Goal: Find specific page/section: Find specific page/section

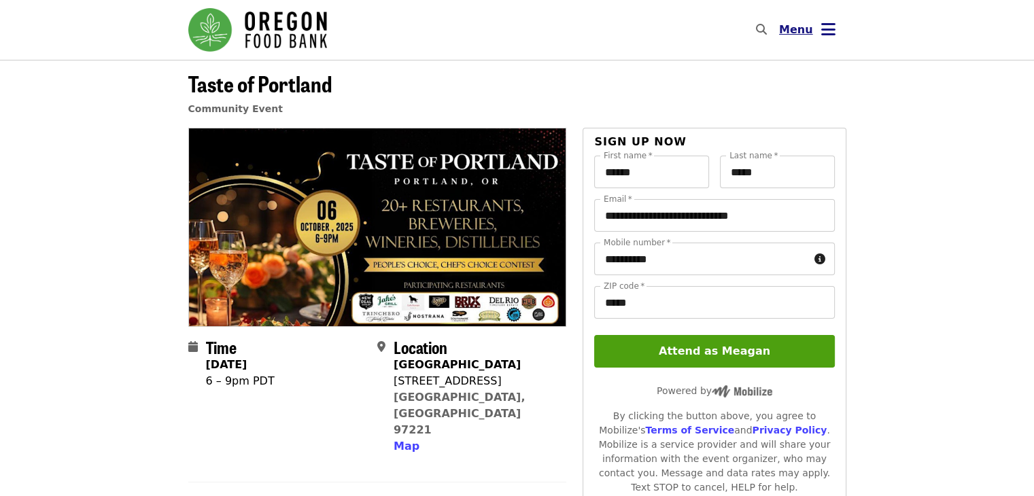
click at [792, 32] on span "Menu" at bounding box center [796, 29] width 34 height 13
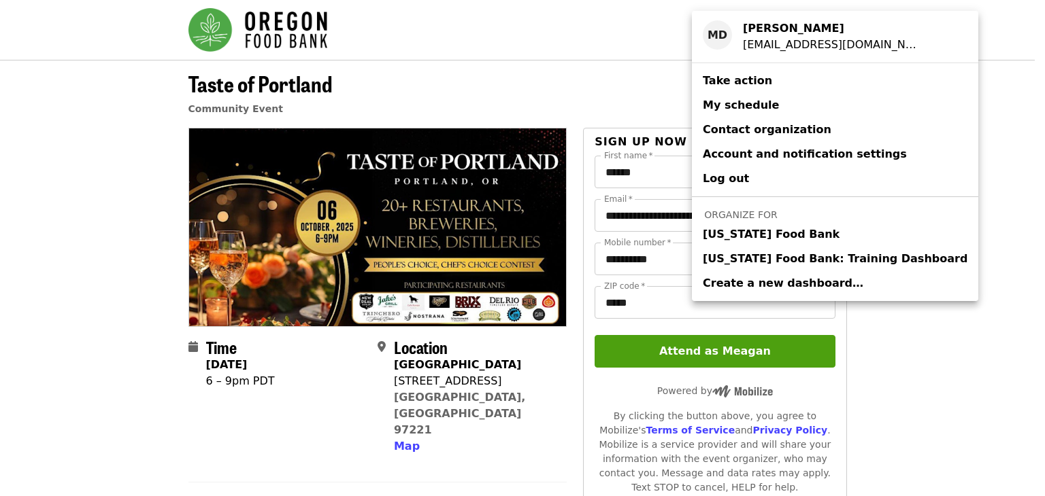
click at [746, 232] on span "[US_STATE] Food Bank" at bounding box center [770, 234] width 137 height 16
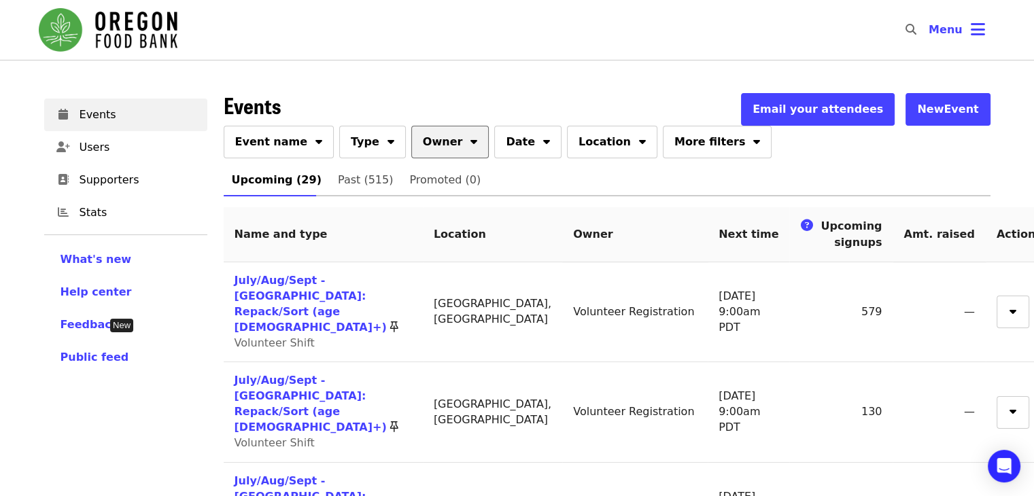
click at [440, 137] on button "Owner" at bounding box center [450, 142] width 78 height 33
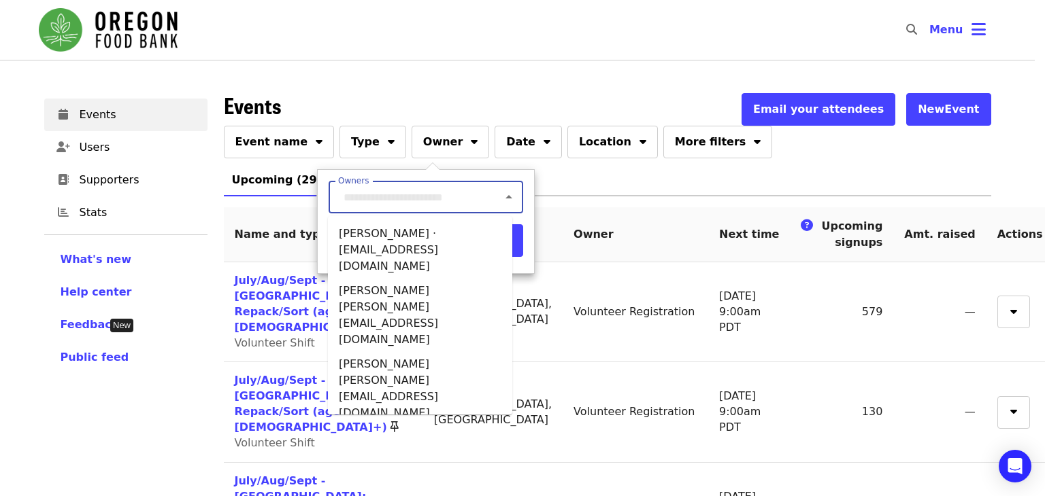
type input "*"
click at [433, 188] on input "*" at bounding box center [406, 197] width 134 height 26
click at [446, 228] on li "[PERSON_NAME] · [EMAIL_ADDRESS][DOMAIN_NAME]" at bounding box center [420, 250] width 184 height 57
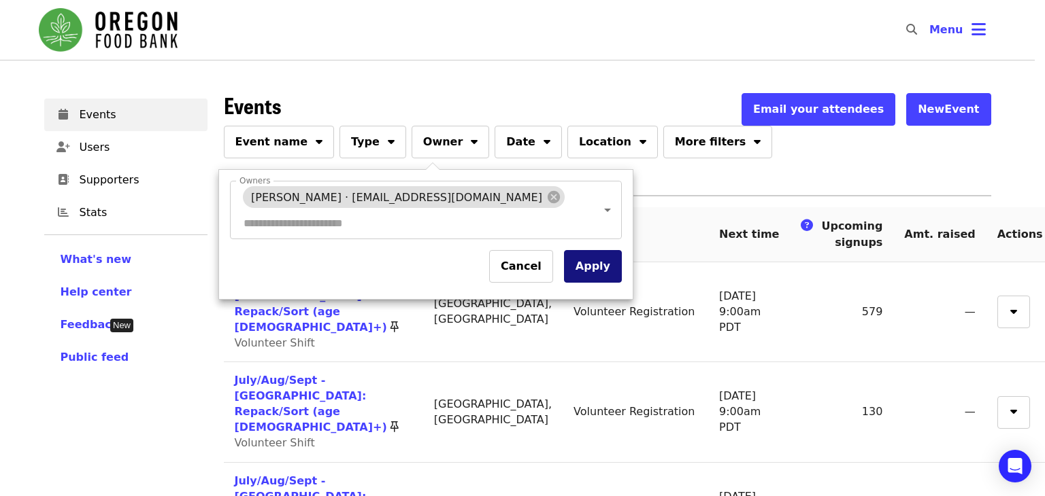
click at [593, 275] on button "Apply" at bounding box center [593, 266] width 58 height 33
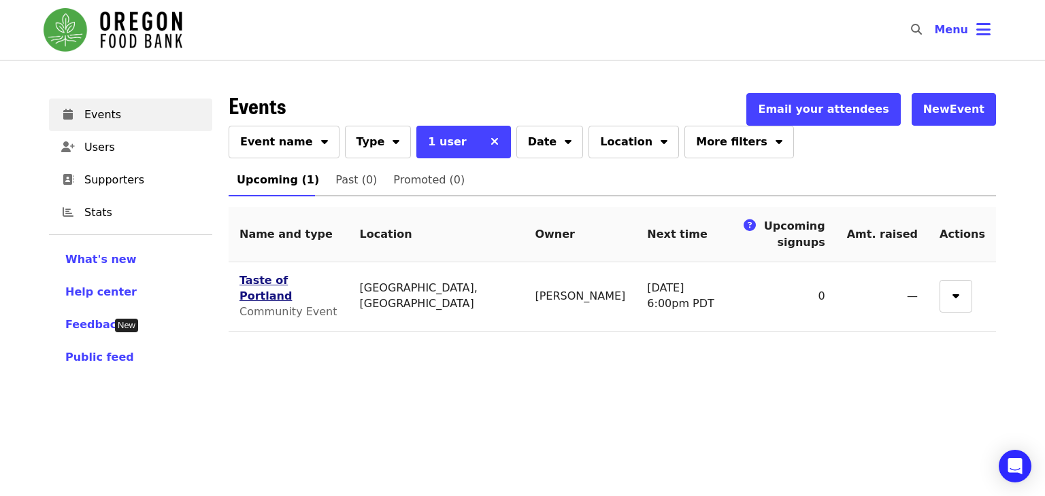
click at [291, 282] on link "Taste of Portland" at bounding box center [265, 288] width 52 height 29
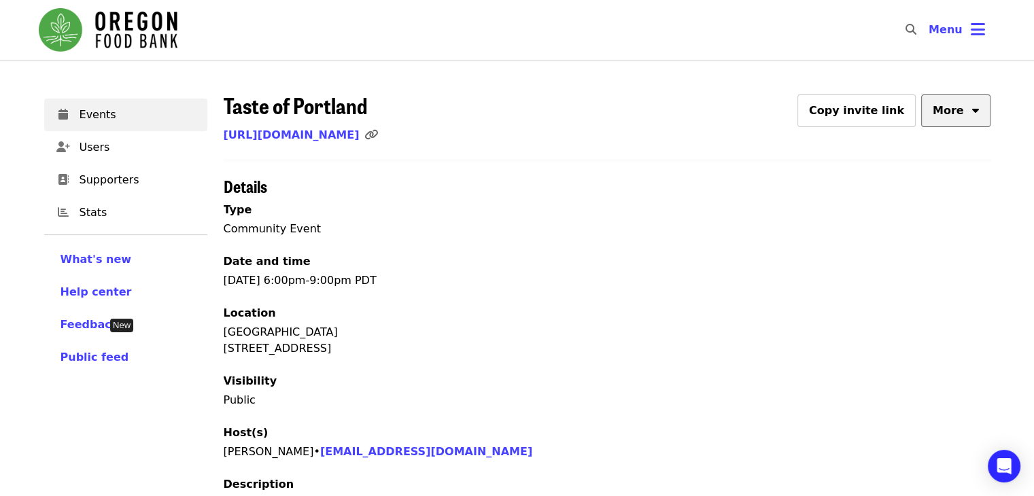
click at [986, 101] on button "More" at bounding box center [955, 111] width 69 height 33
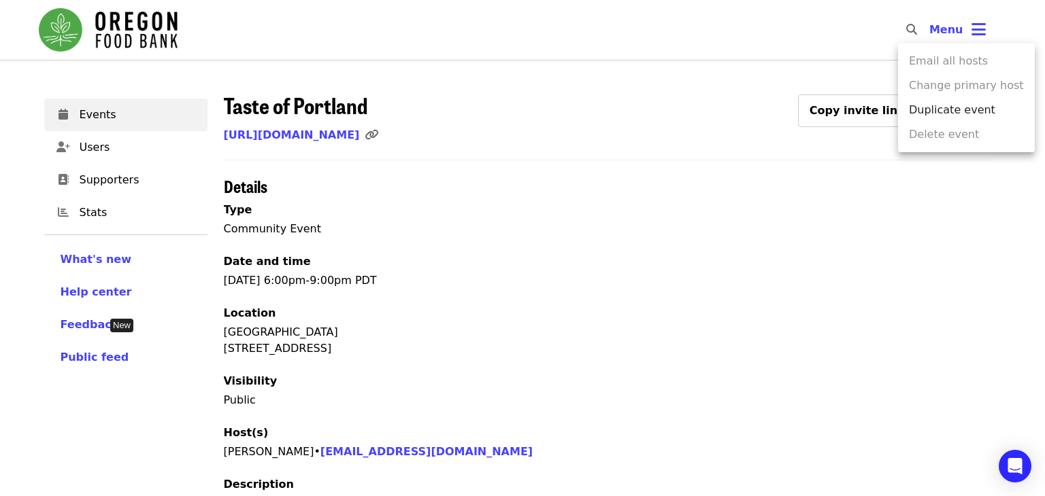
click at [549, 285] on div "Menu" at bounding box center [522, 248] width 1045 height 496
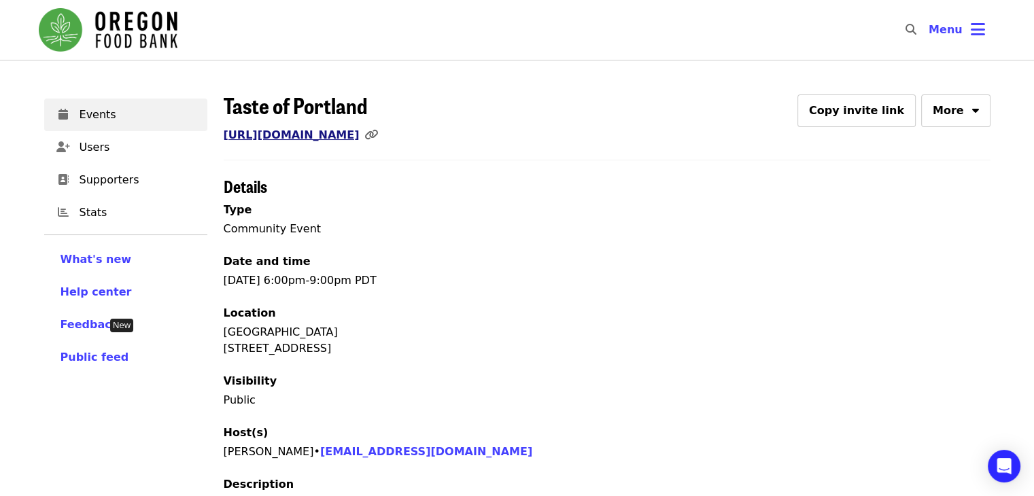
click at [360, 129] on link "[URL][DOMAIN_NAME]" at bounding box center [292, 135] width 136 height 13
click at [953, 39] on button "Menu" at bounding box center [957, 30] width 78 height 33
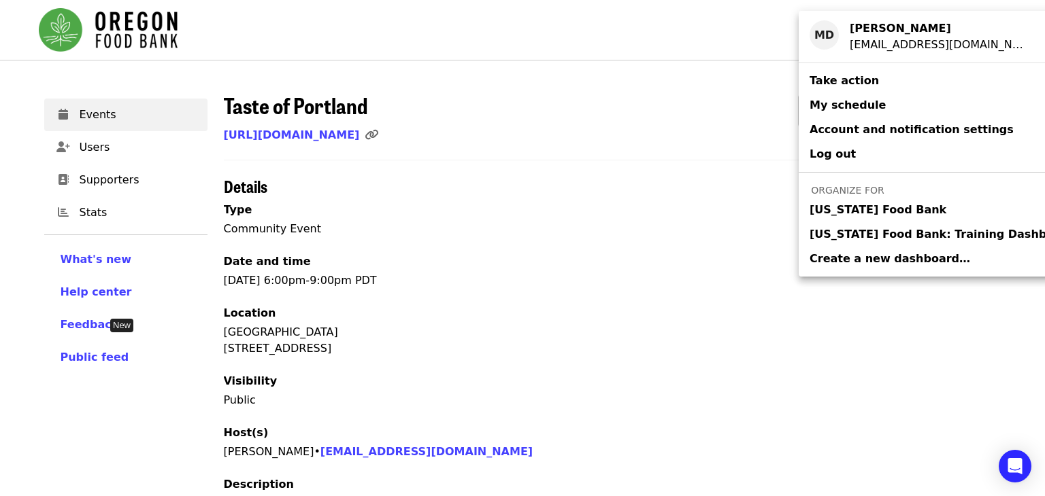
click at [856, 205] on span "[US_STATE] Food Bank" at bounding box center [877, 210] width 137 height 16
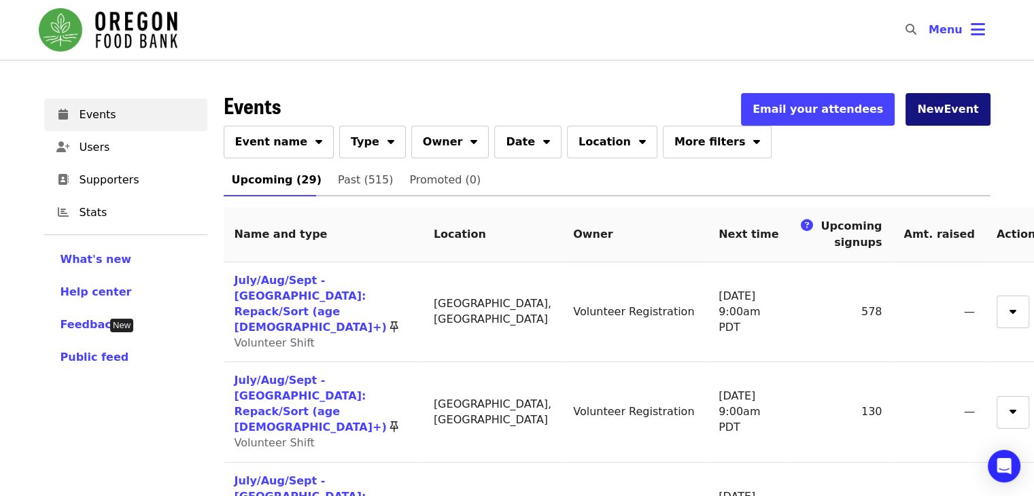
click at [949, 105] on button "New Event" at bounding box center [948, 109] width 84 height 33
